Goal: Transaction & Acquisition: Book appointment/travel/reservation

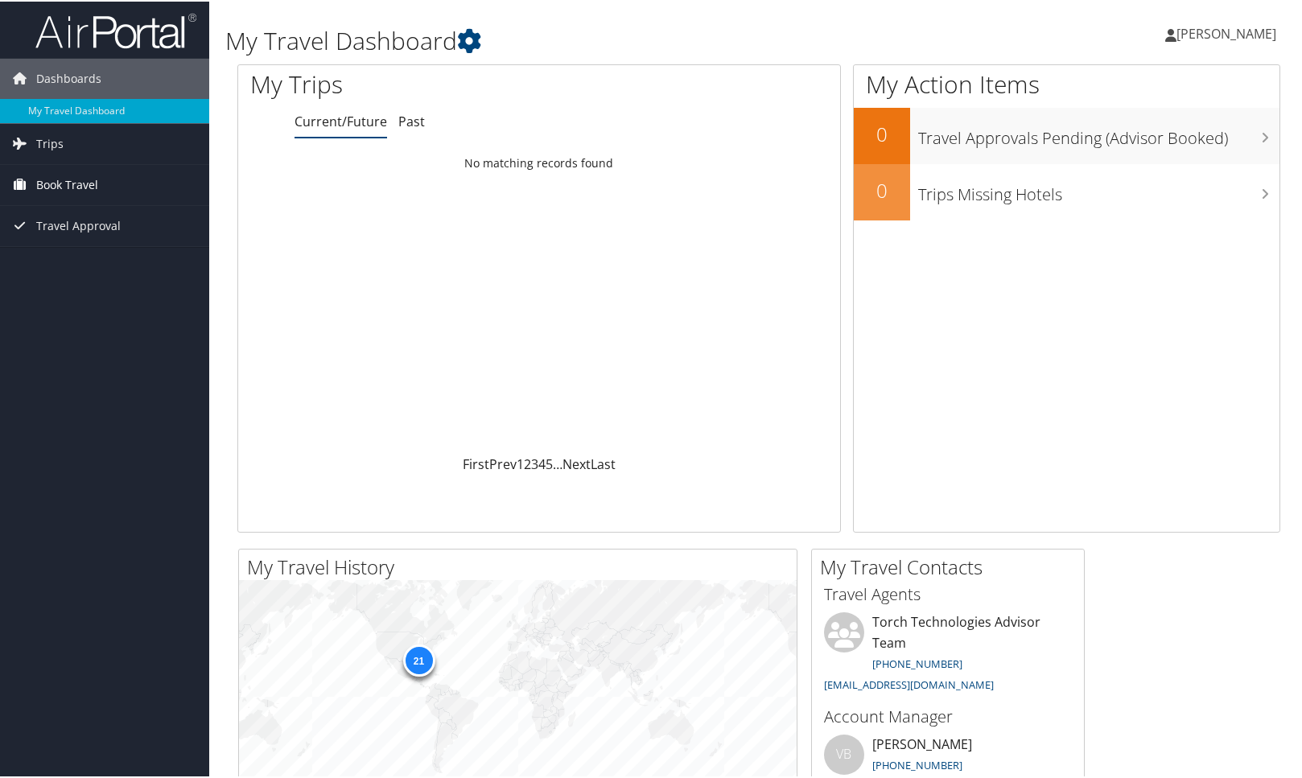
click at [64, 175] on span "Book Travel" at bounding box center [67, 183] width 62 height 40
click at [53, 133] on span "Trips" at bounding box center [49, 142] width 27 height 40
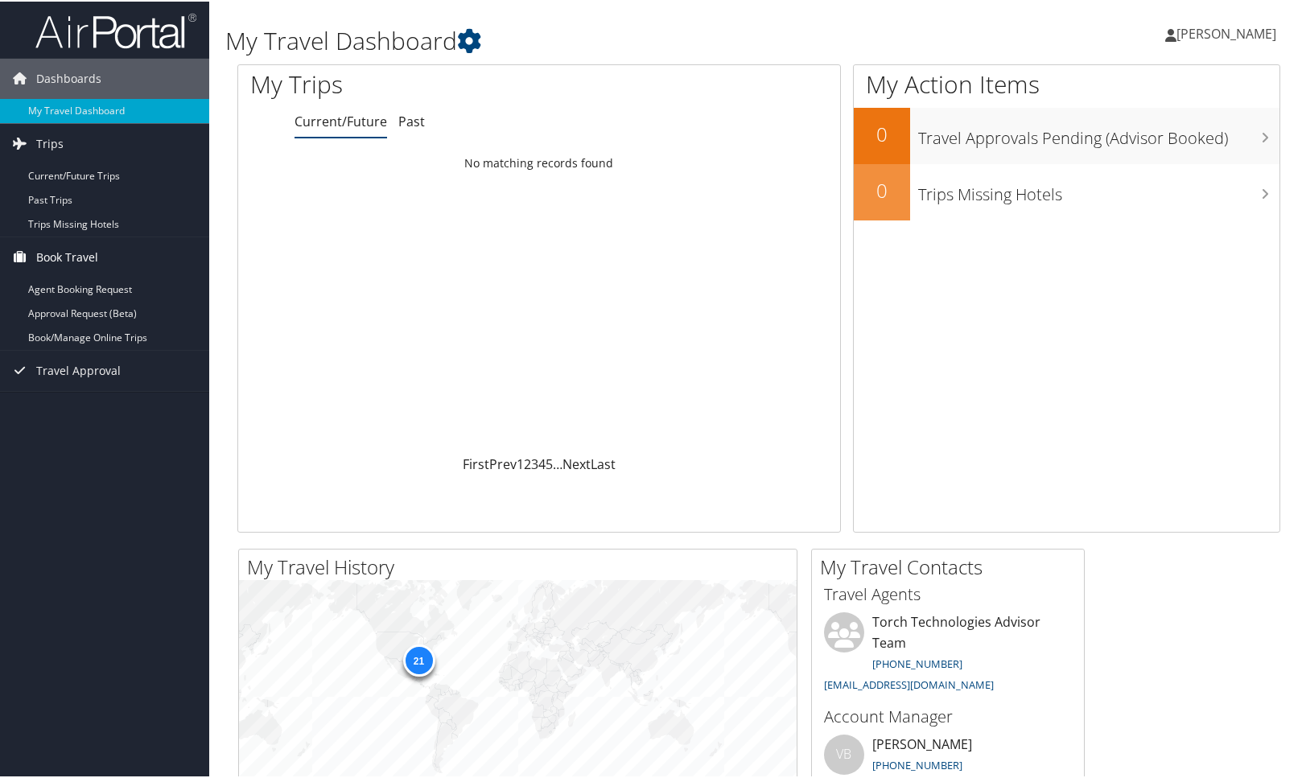
click at [74, 258] on span "Book Travel" at bounding box center [67, 256] width 62 height 40
click at [74, 262] on span "Book Travel" at bounding box center [67, 256] width 62 height 40
click at [77, 335] on link "Book/Manage Online Trips" at bounding box center [104, 336] width 209 height 24
click at [97, 99] on link "My Travel Dashboard" at bounding box center [104, 109] width 209 height 24
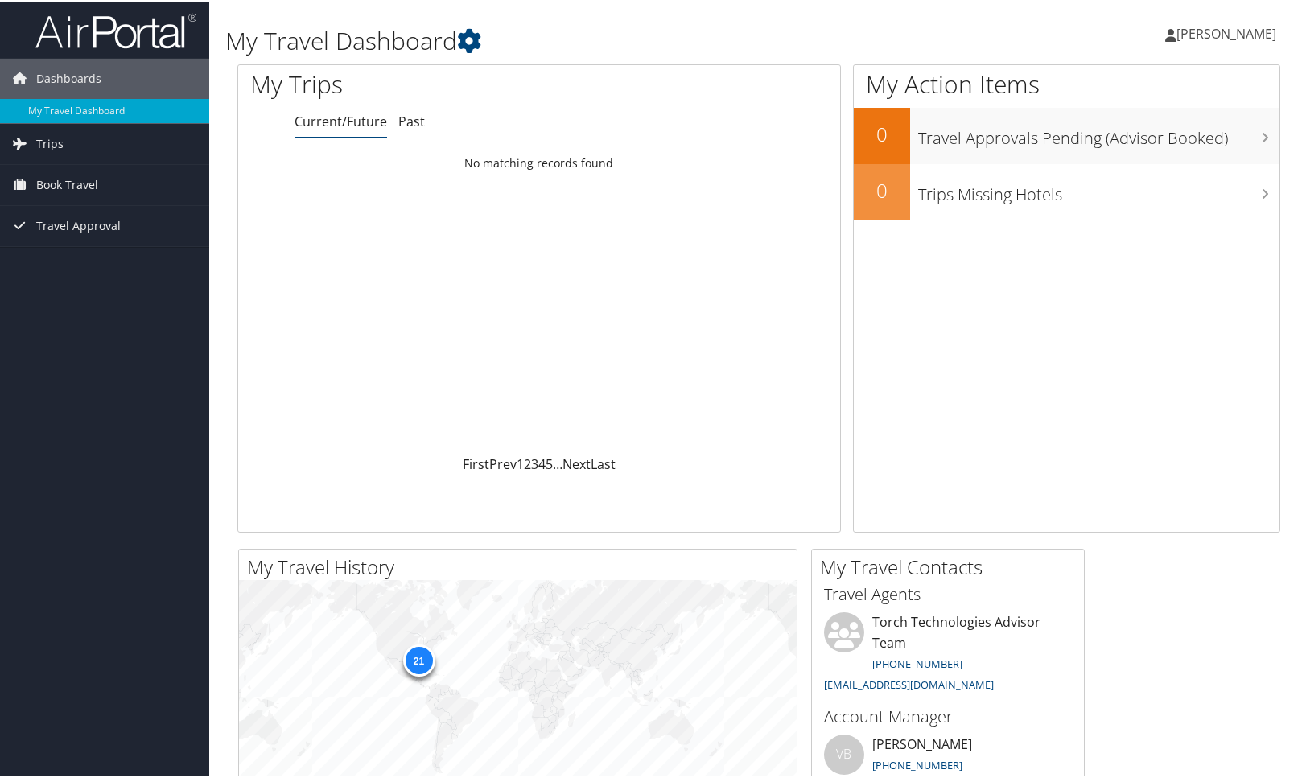
click at [1165, 29] on icon at bounding box center [1170, 33] width 11 height 13
click at [1134, 138] on link "View Travel Profile" at bounding box center [1183, 143] width 179 height 27
click at [52, 146] on span "Trips" at bounding box center [49, 142] width 27 height 40
click at [60, 258] on span "Book Travel" at bounding box center [67, 256] width 62 height 40
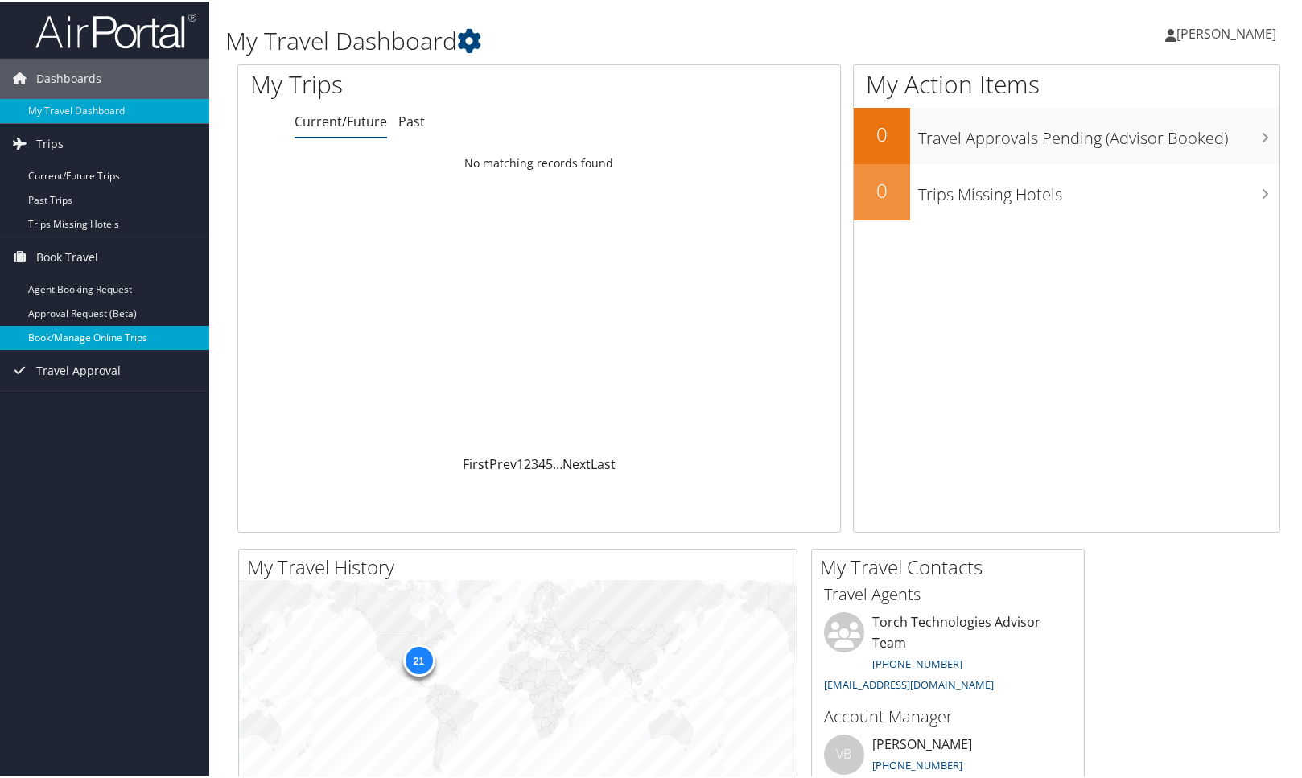
click at [94, 337] on link "Book/Manage Online Trips" at bounding box center [104, 336] width 209 height 24
